Goal: Check status: Check status

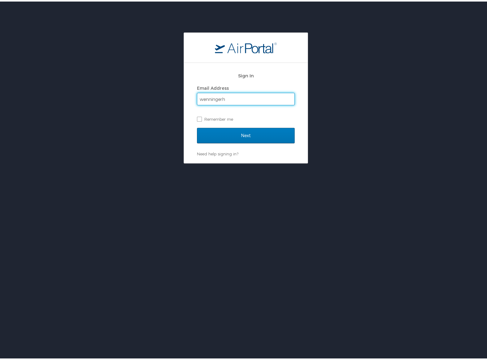
type input "[EMAIL_ADDRESS][DOMAIN_NAME]"
click at [250, 138] on input "Next" at bounding box center [246, 133] width 98 height 15
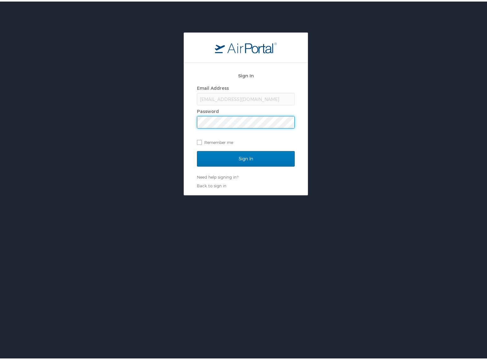
click at [197, 149] on input "Sign In" at bounding box center [246, 156] width 98 height 15
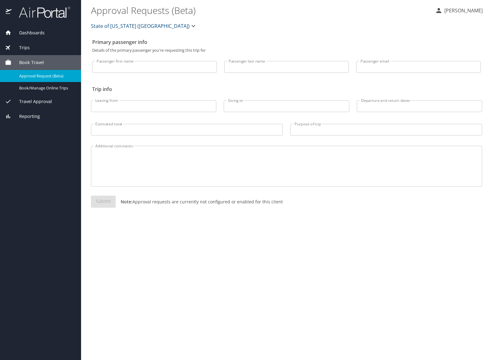
click at [33, 104] on span "Travel Approval" at bounding box center [31, 101] width 40 height 7
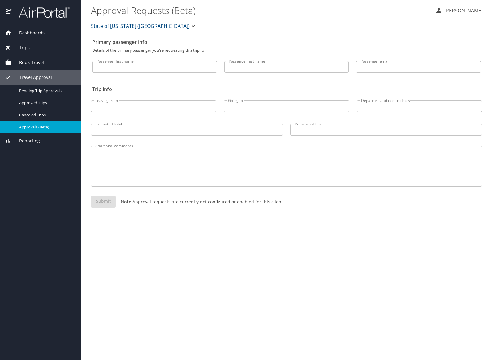
click at [41, 123] on link "Approvals (Beta)" at bounding box center [40, 127] width 81 height 12
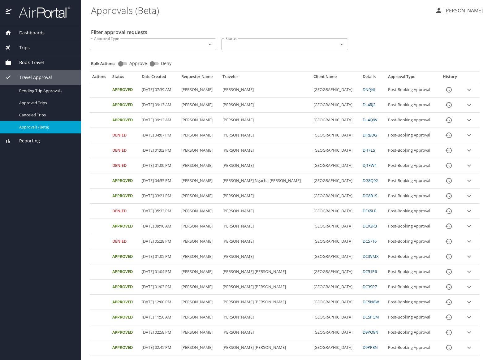
click at [466, 103] on icon "expand row" at bounding box center [468, 104] width 7 height 7
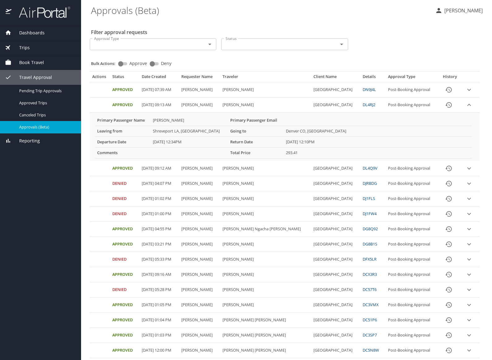
drag, startPoint x: 378, startPoint y: 104, endPoint x: 357, endPoint y: 105, distance: 20.7
click at [357, 105] on tr "Approved 09/30/2025, 09:13 AM Jessica Fultz Jessica Landry Fultz NORTHWESTERN S…" at bounding box center [285, 104] width 390 height 15
